Goal: Navigation & Orientation: Go to known website

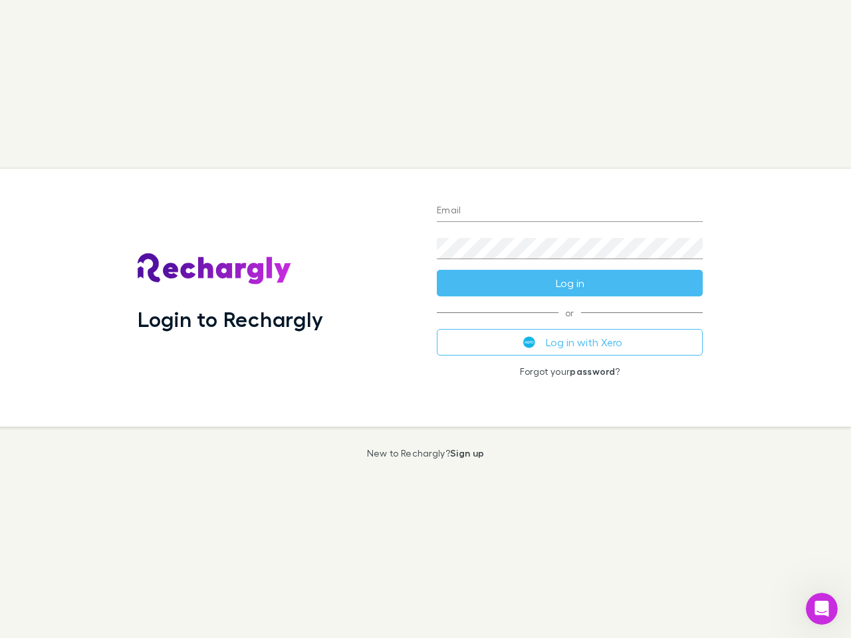
click at [426, 319] on div "Login to Rechargly" at bounding box center [276, 298] width 299 height 258
click at [570, 211] on input "Email" at bounding box center [570, 211] width 266 height 21
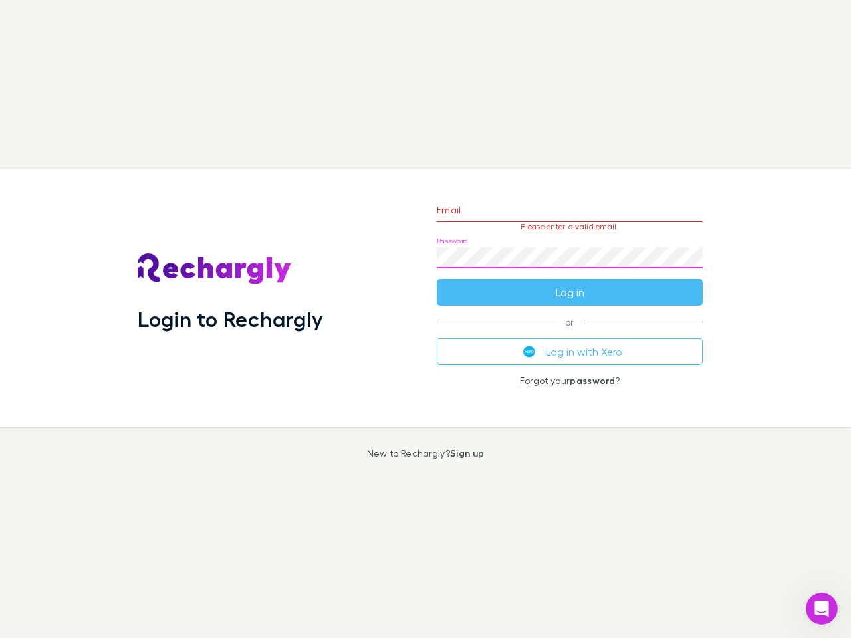
click at [570, 283] on form "Email Please enter a valid email. Password Log in" at bounding box center [570, 248] width 266 height 116
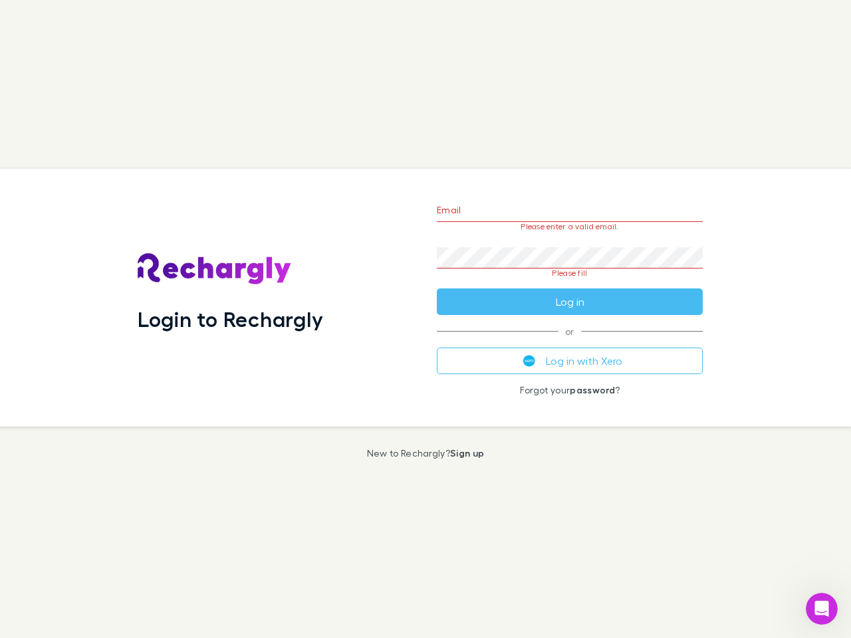
click at [570, 342] on div "Email Please enter a valid email. Password Please fill Log in or Log in with Xe…" at bounding box center [569, 298] width 287 height 258
